Goal: Task Accomplishment & Management: Use online tool/utility

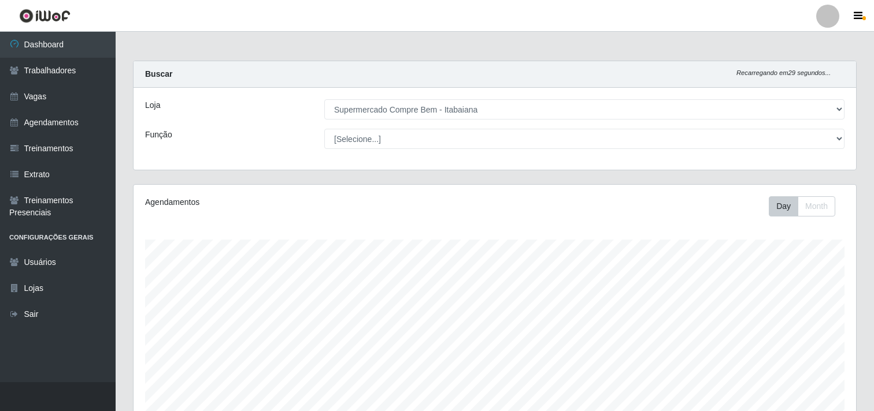
select select "264"
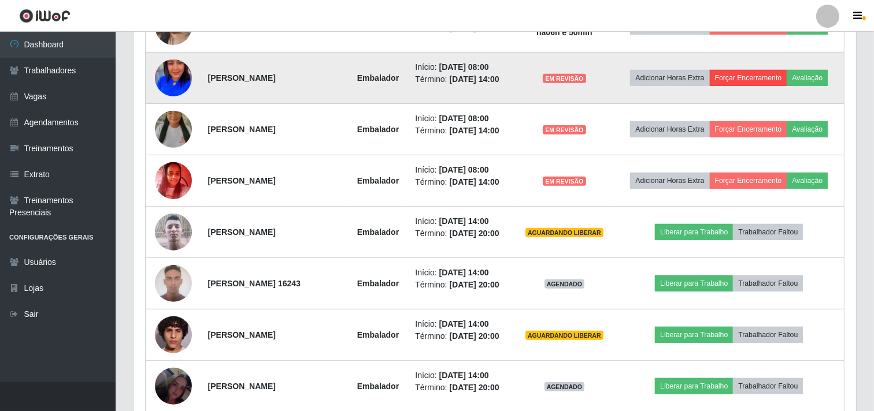
scroll to position [185, 0]
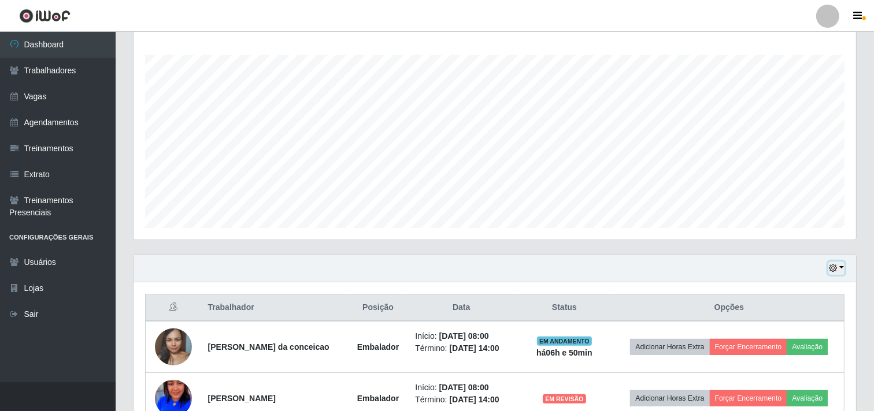
click at [839, 266] on button "button" at bounding box center [836, 268] width 16 height 13
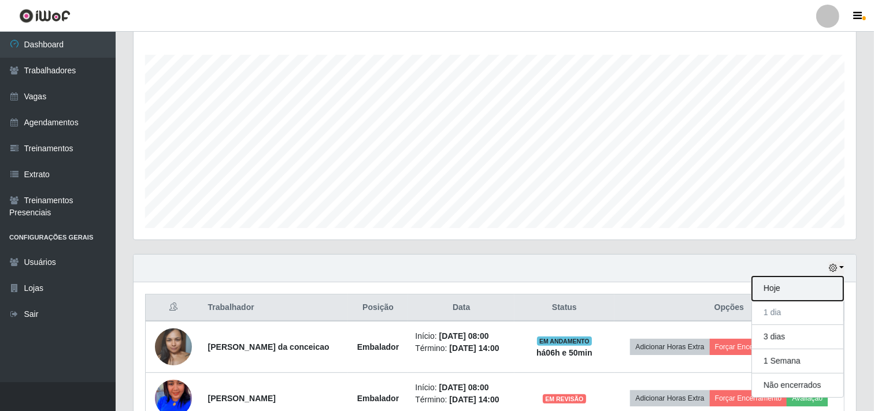
click at [775, 292] on button "Hoje" at bounding box center [797, 289] width 91 height 24
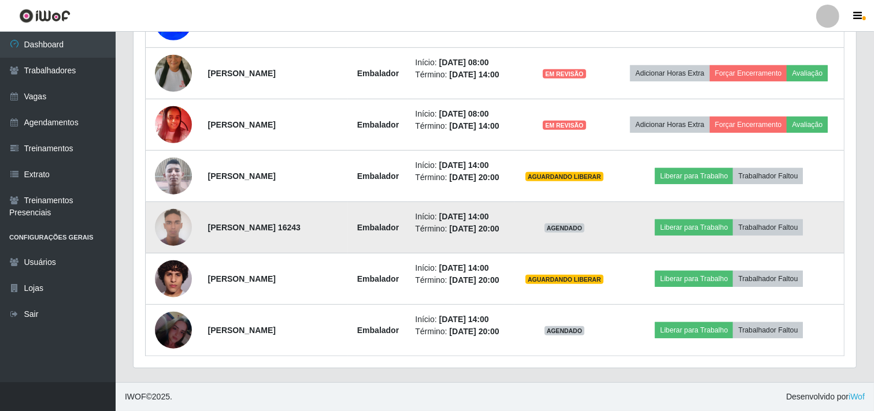
scroll to position [631, 0]
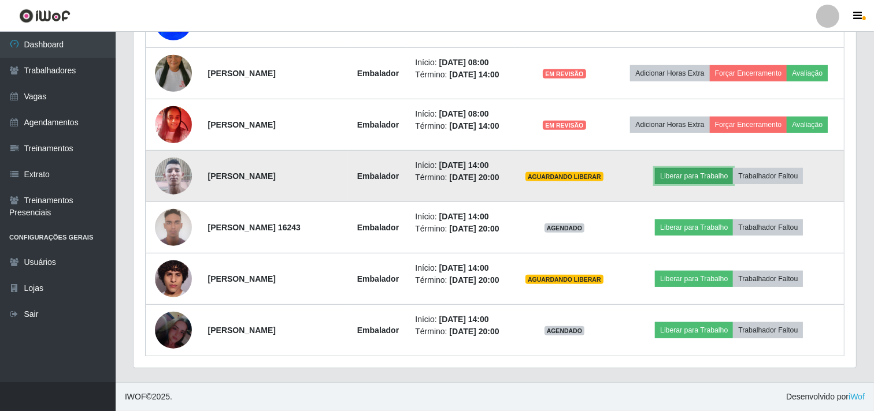
click at [688, 168] on button "Liberar para Trabalho" at bounding box center [694, 176] width 78 height 16
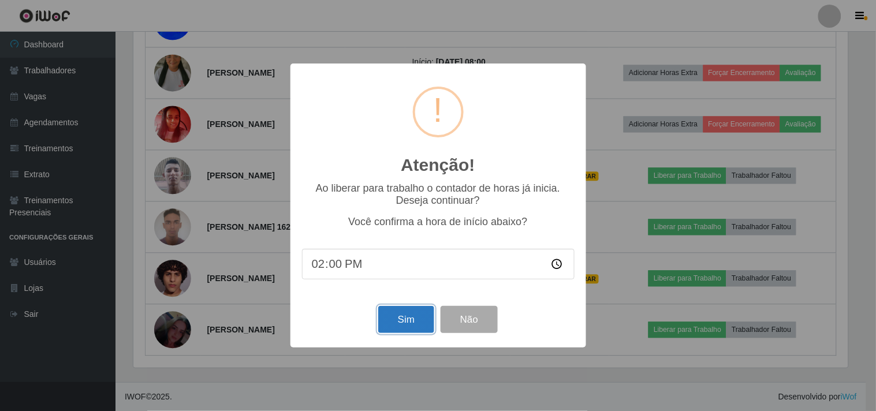
click at [411, 326] on button "Sim" at bounding box center [406, 319] width 56 height 27
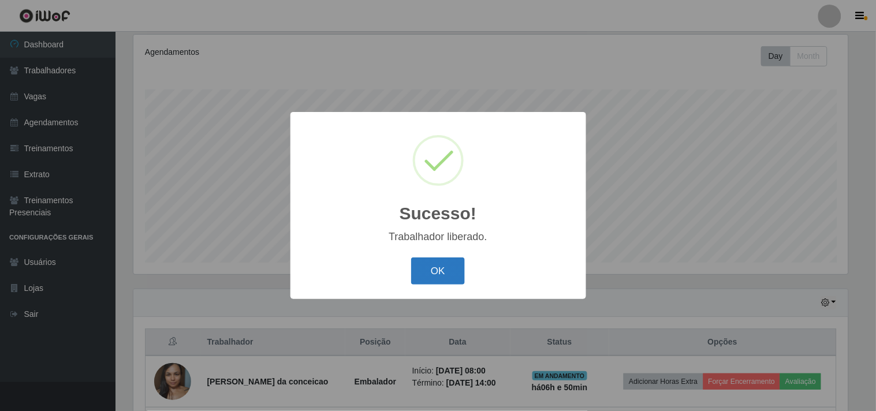
click at [429, 273] on button "OK" at bounding box center [438, 271] width 54 height 27
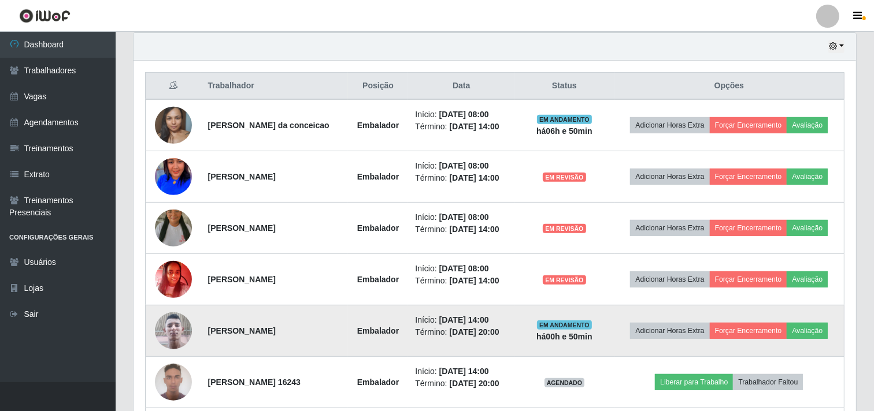
scroll to position [599, 0]
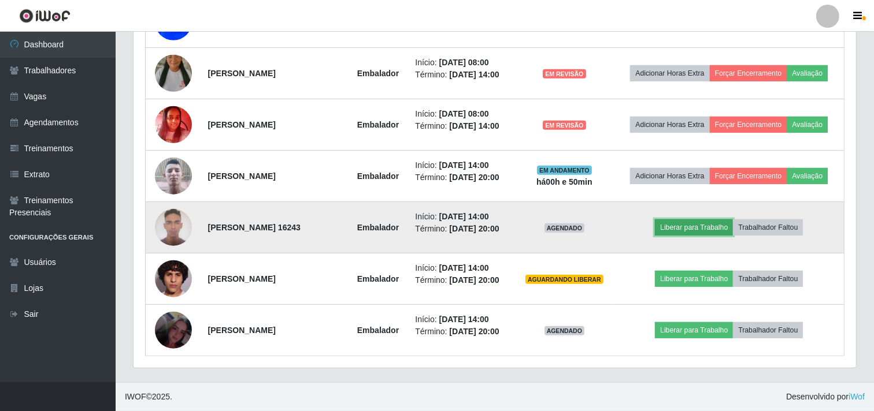
click at [688, 236] on button "Liberar para Trabalho" at bounding box center [694, 228] width 78 height 16
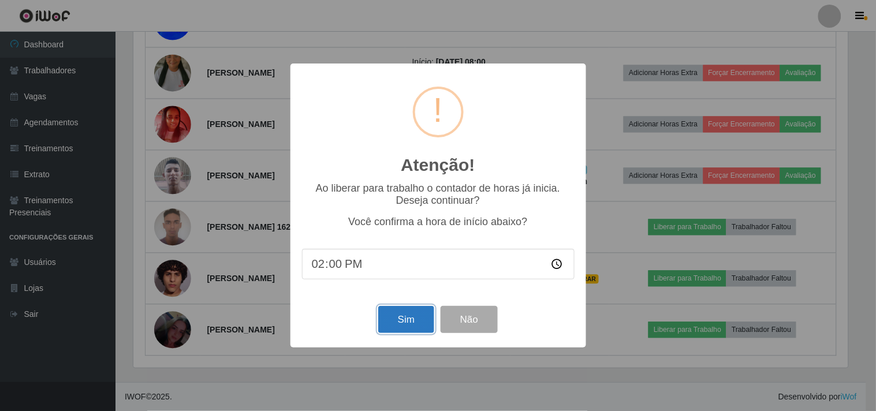
click at [399, 321] on button "Sim" at bounding box center [406, 319] width 56 height 27
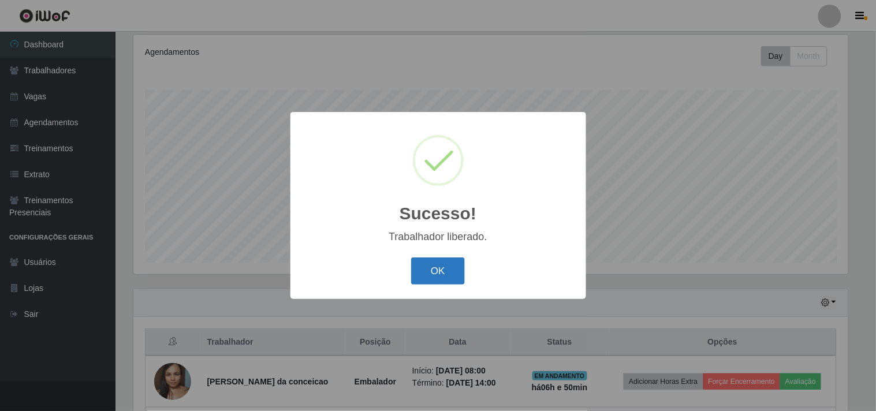
click at [438, 274] on button "OK" at bounding box center [438, 271] width 54 height 27
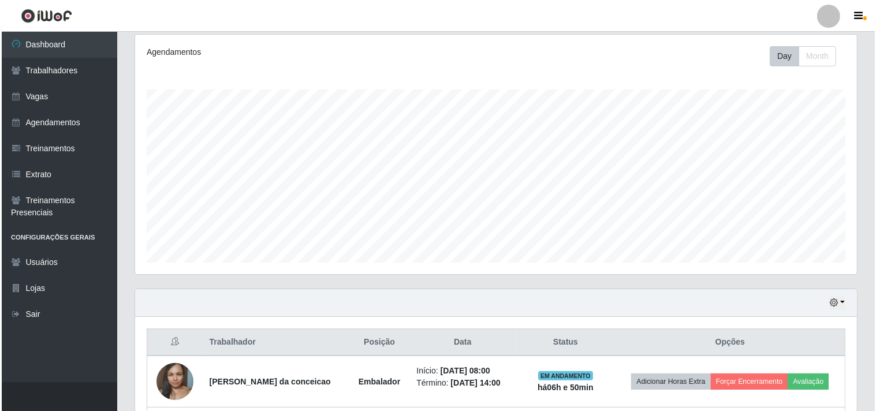
scroll to position [599, 0]
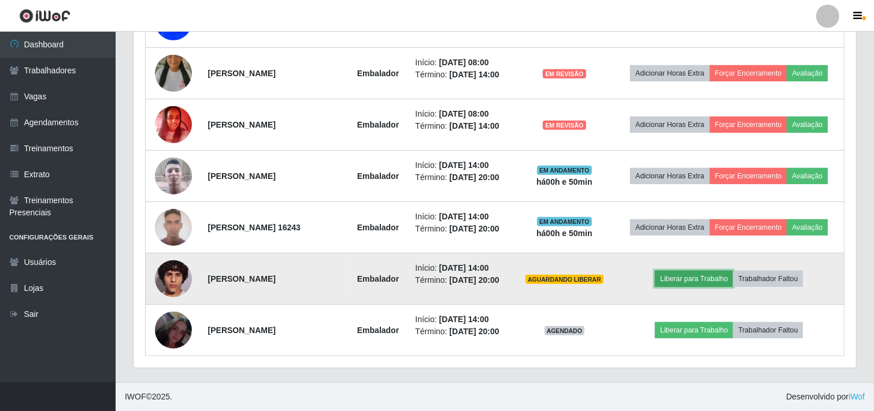
click at [705, 287] on button "Liberar para Trabalho" at bounding box center [694, 279] width 78 height 16
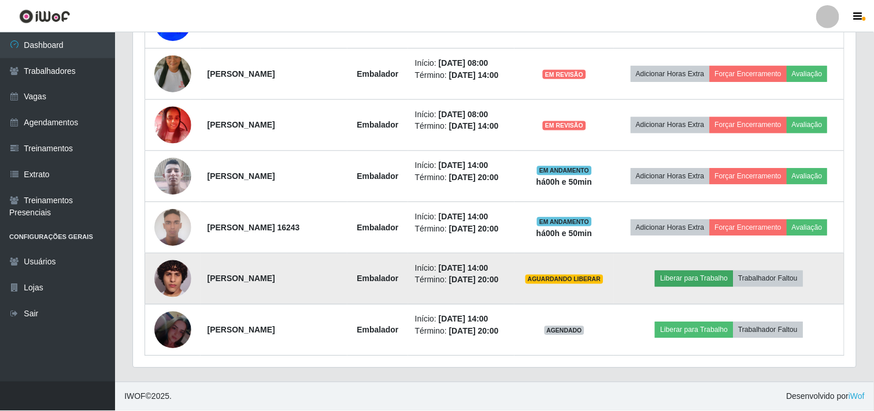
scroll to position [239, 715]
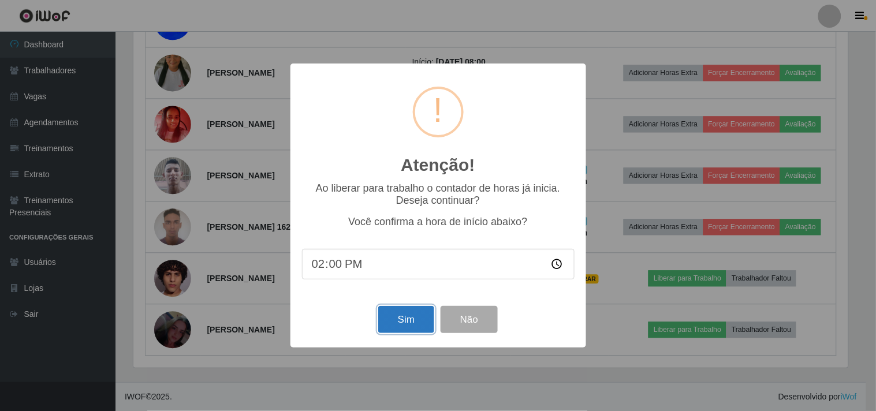
click at [402, 327] on button "Sim" at bounding box center [406, 319] width 56 height 27
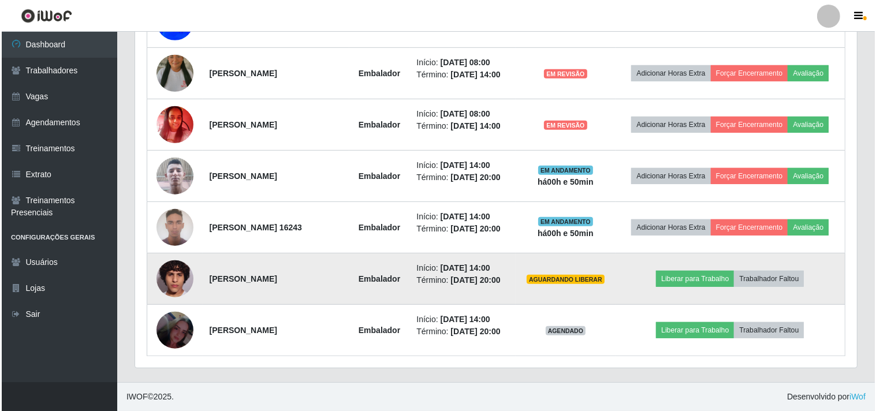
scroll to position [0, 0]
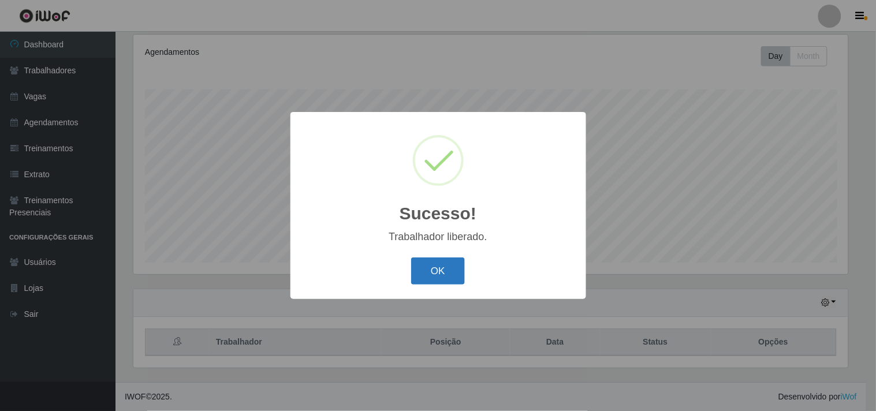
click at [424, 272] on button "OK" at bounding box center [438, 271] width 54 height 27
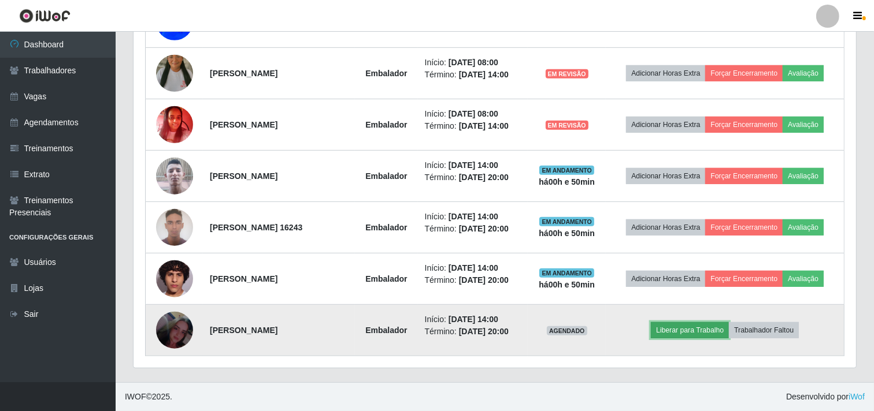
click at [701, 333] on button "Liberar para Trabalho" at bounding box center [690, 330] width 78 height 16
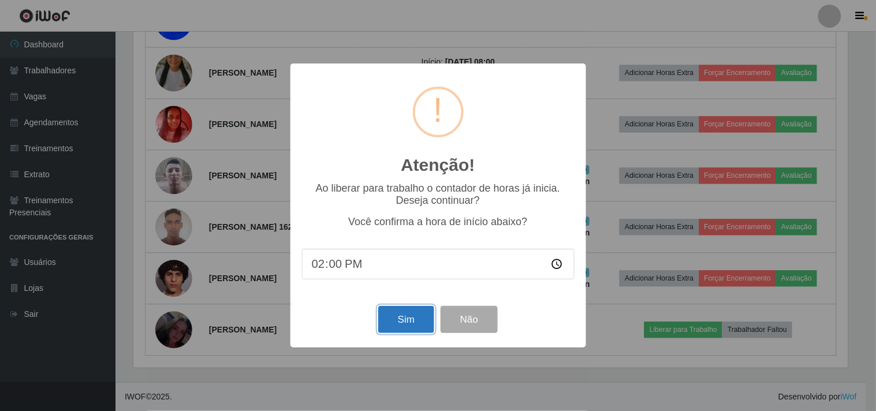
click at [400, 332] on button "Sim" at bounding box center [406, 319] width 56 height 27
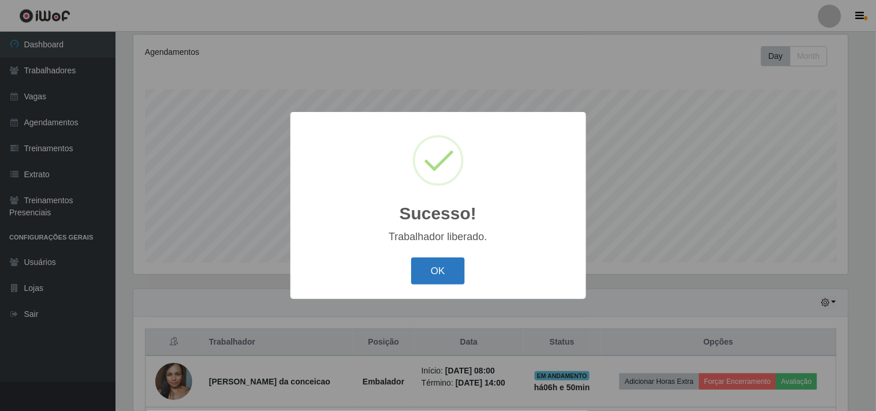
click at [417, 268] on button "OK" at bounding box center [438, 271] width 54 height 27
